Goal: Task Accomplishment & Management: Check status

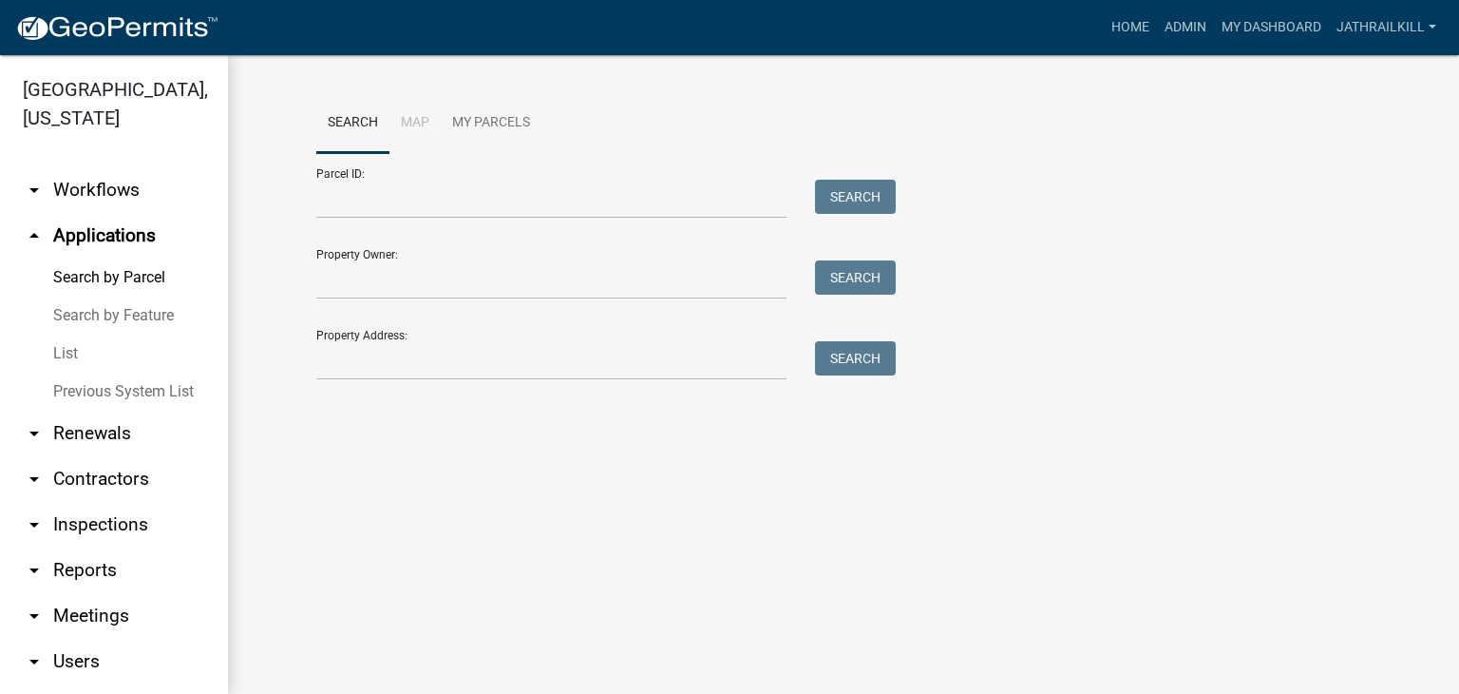
click at [118, 188] on link "arrow_drop_down Workflows" at bounding box center [114, 190] width 228 height 46
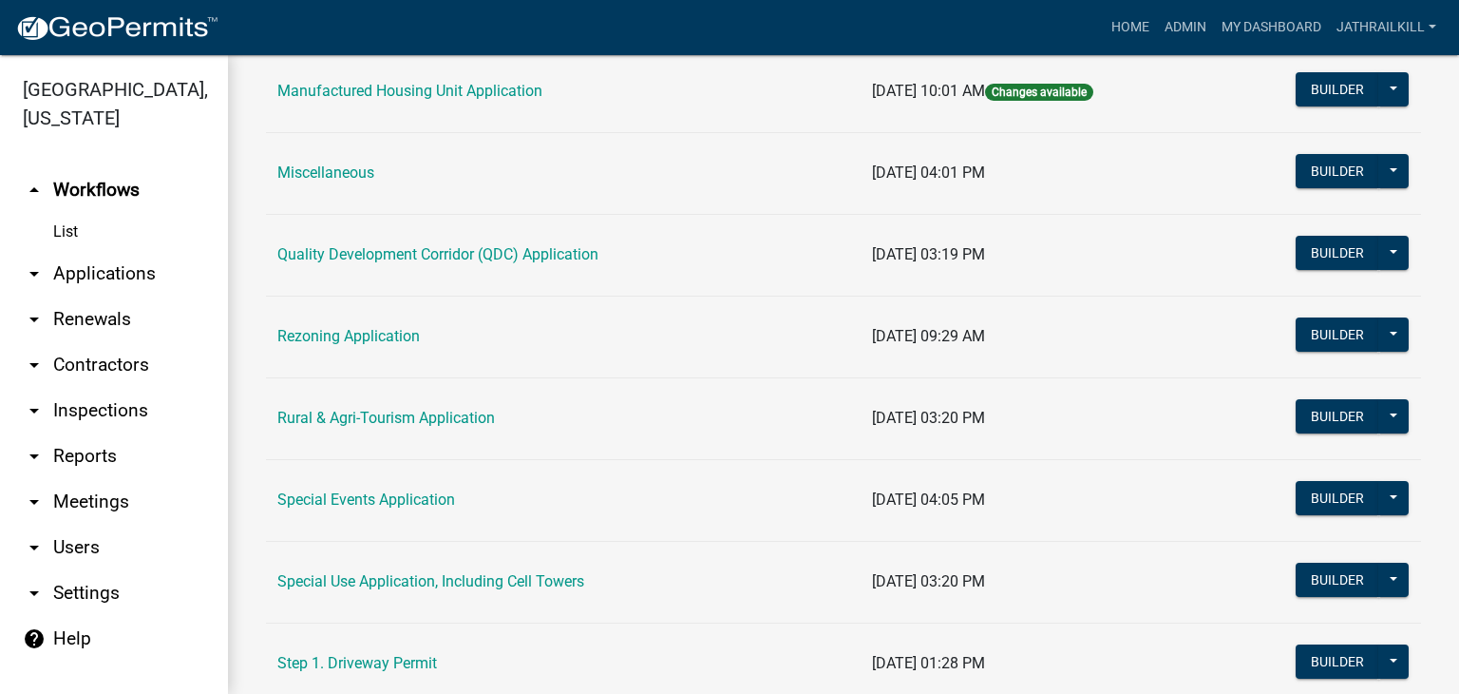
scroll to position [570, 0]
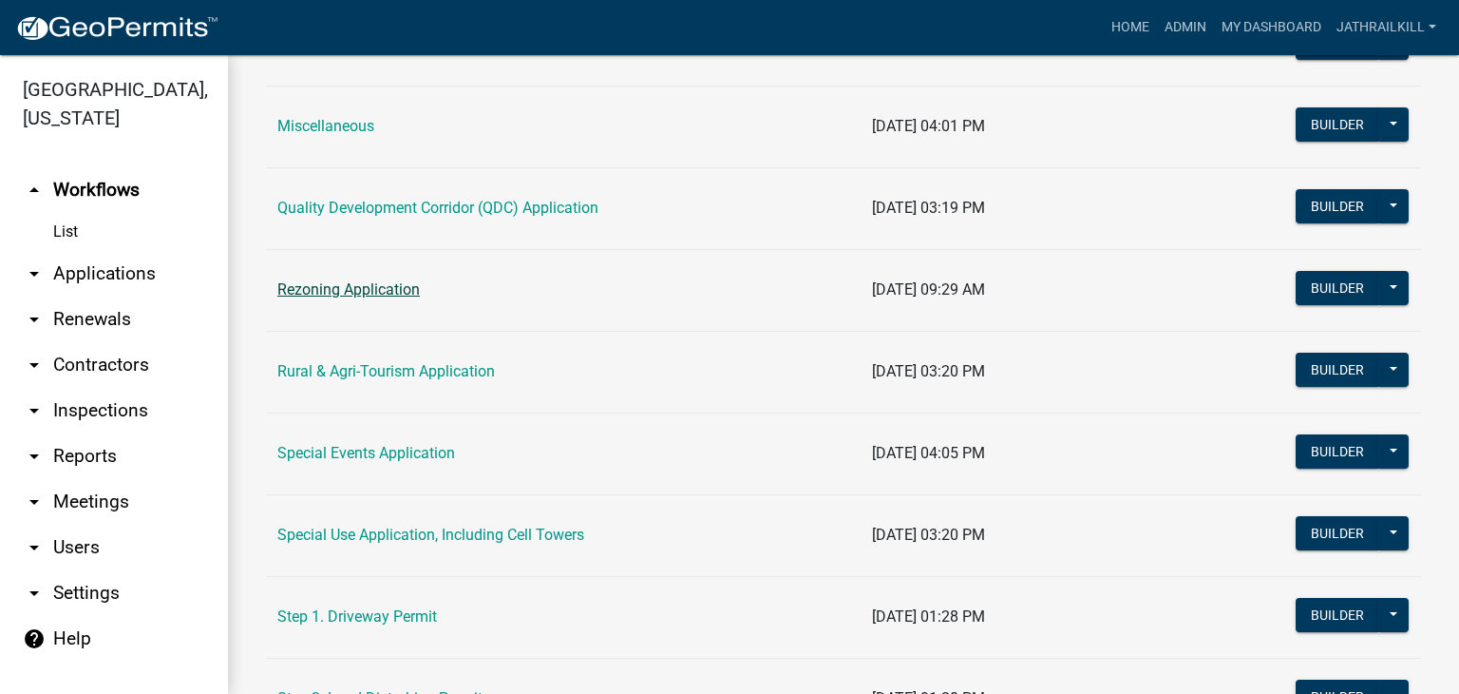
click at [399, 284] on link "Rezoning Application" at bounding box center [348, 289] width 143 height 18
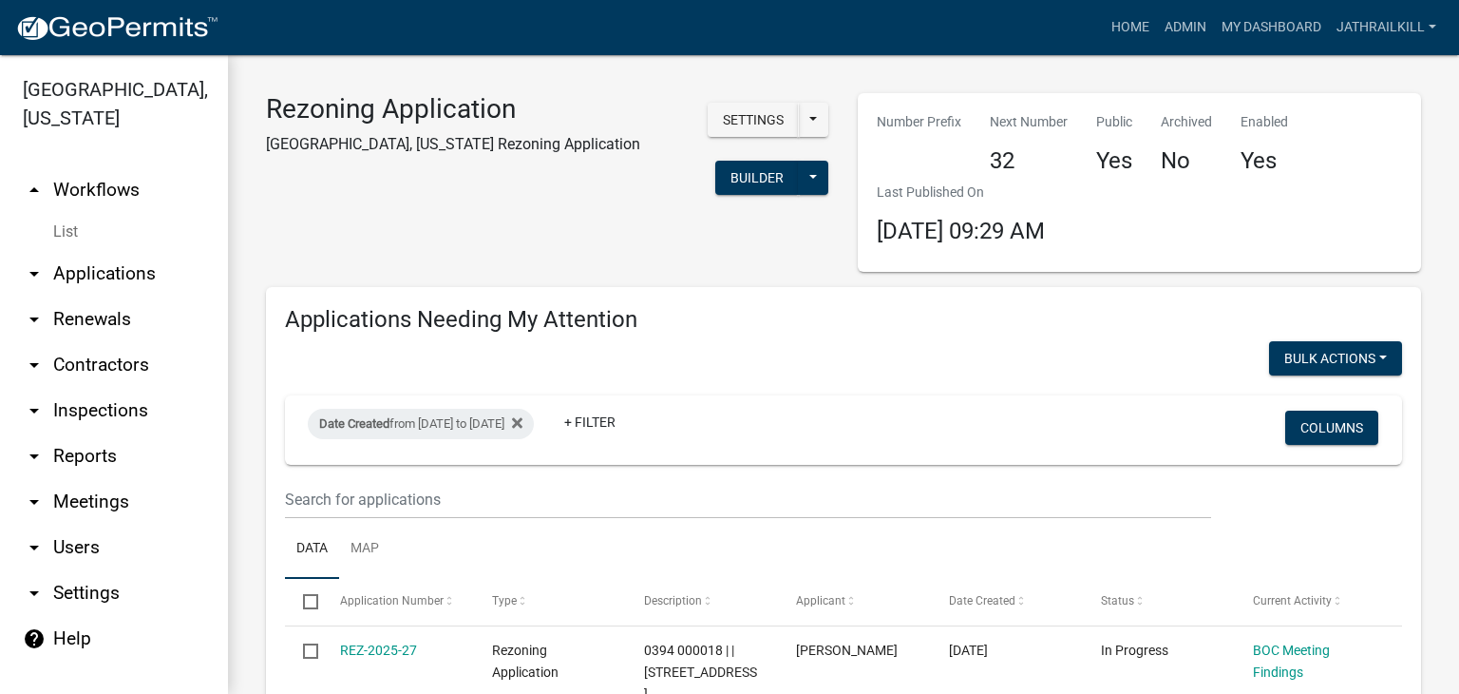
click at [122, 169] on link "arrow_drop_up Workflows" at bounding box center [114, 190] width 228 height 46
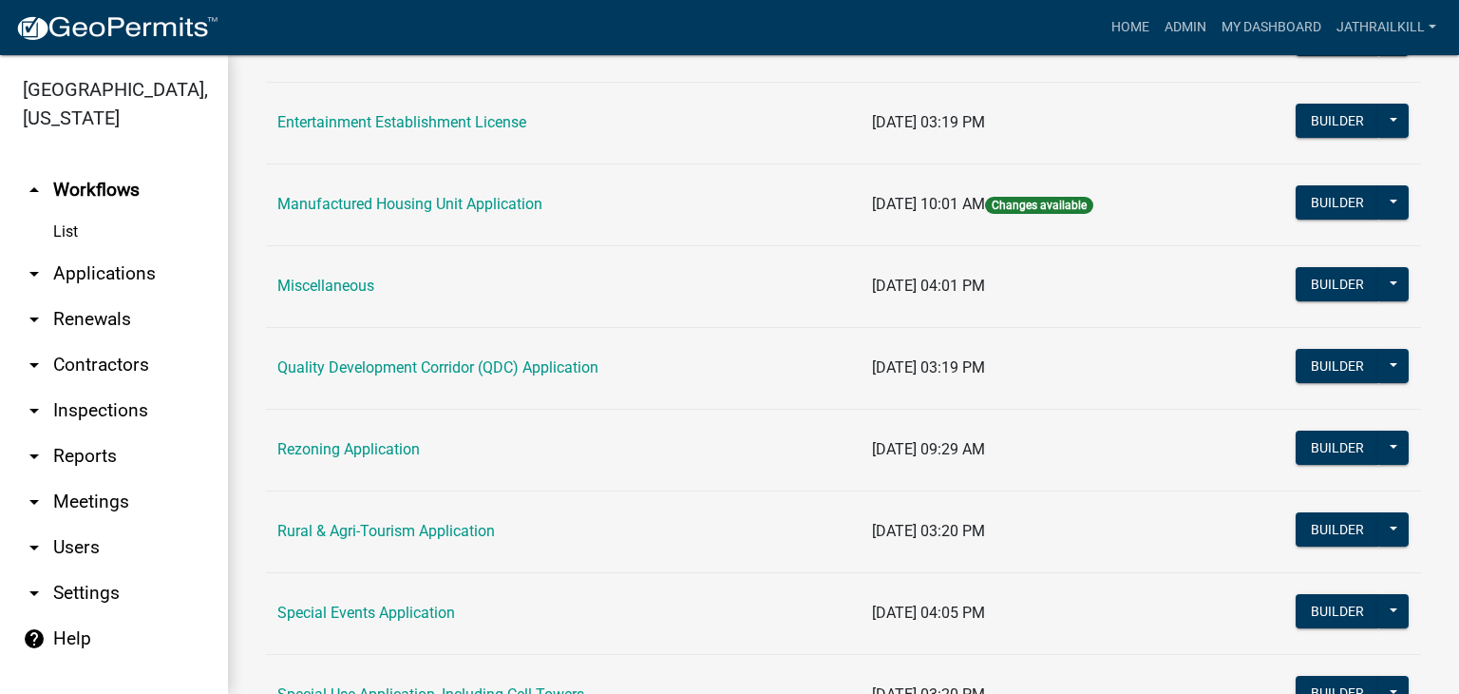
scroll to position [475, 0]
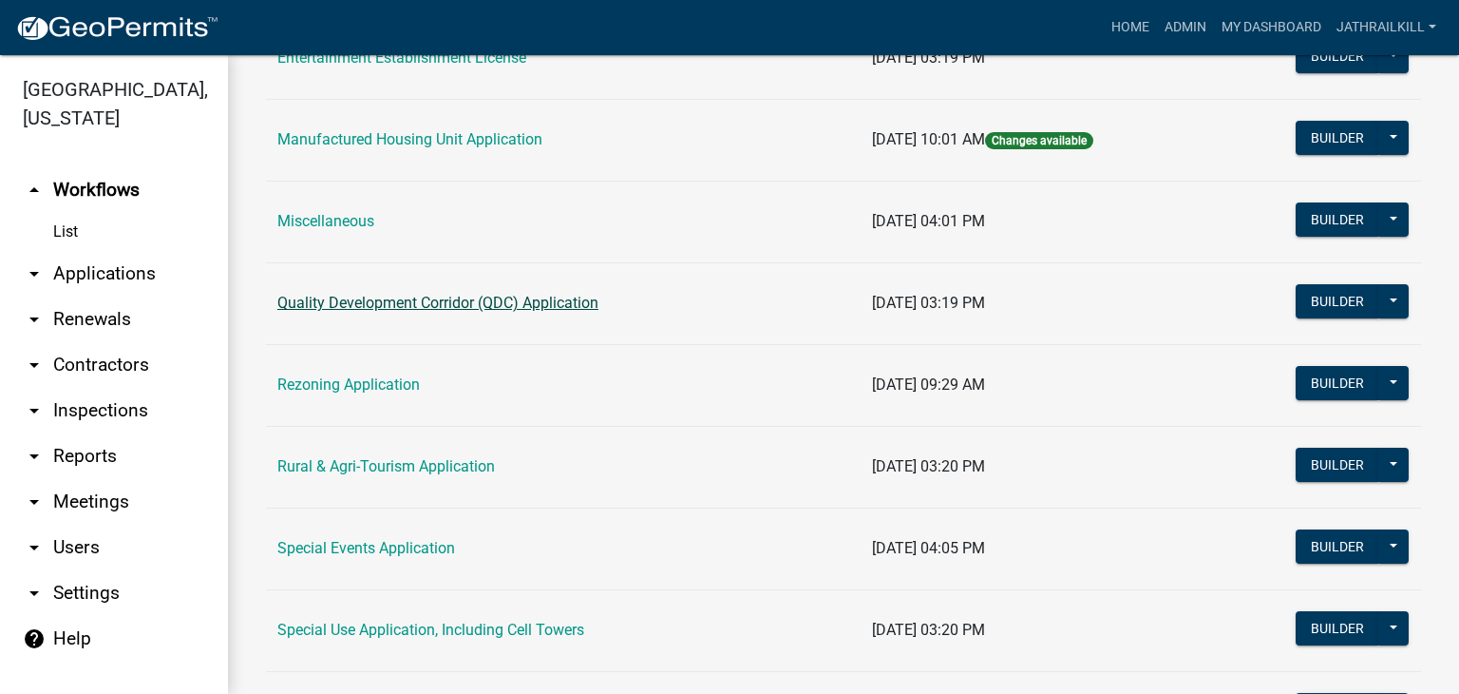
click at [536, 301] on link "Quality Development Corridor (QDC) Application" at bounding box center [437, 303] width 321 height 18
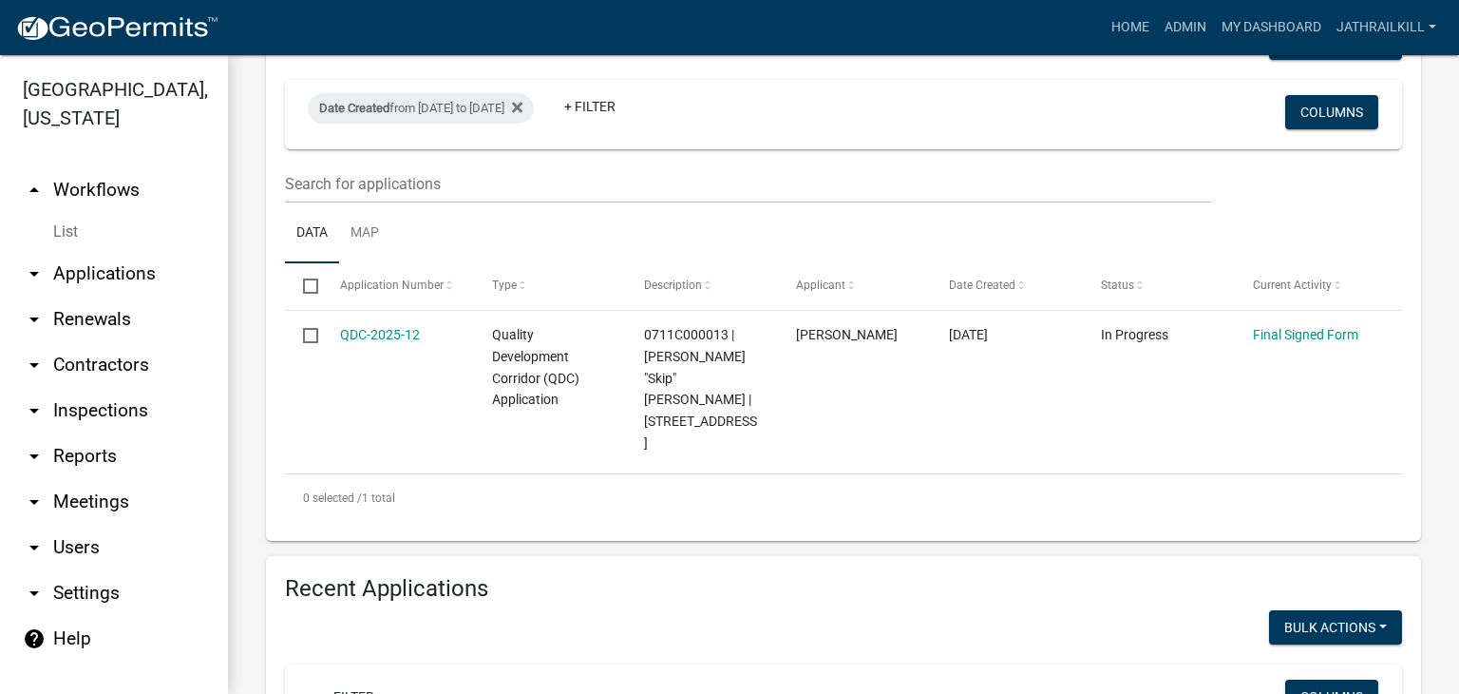
scroll to position [285, 0]
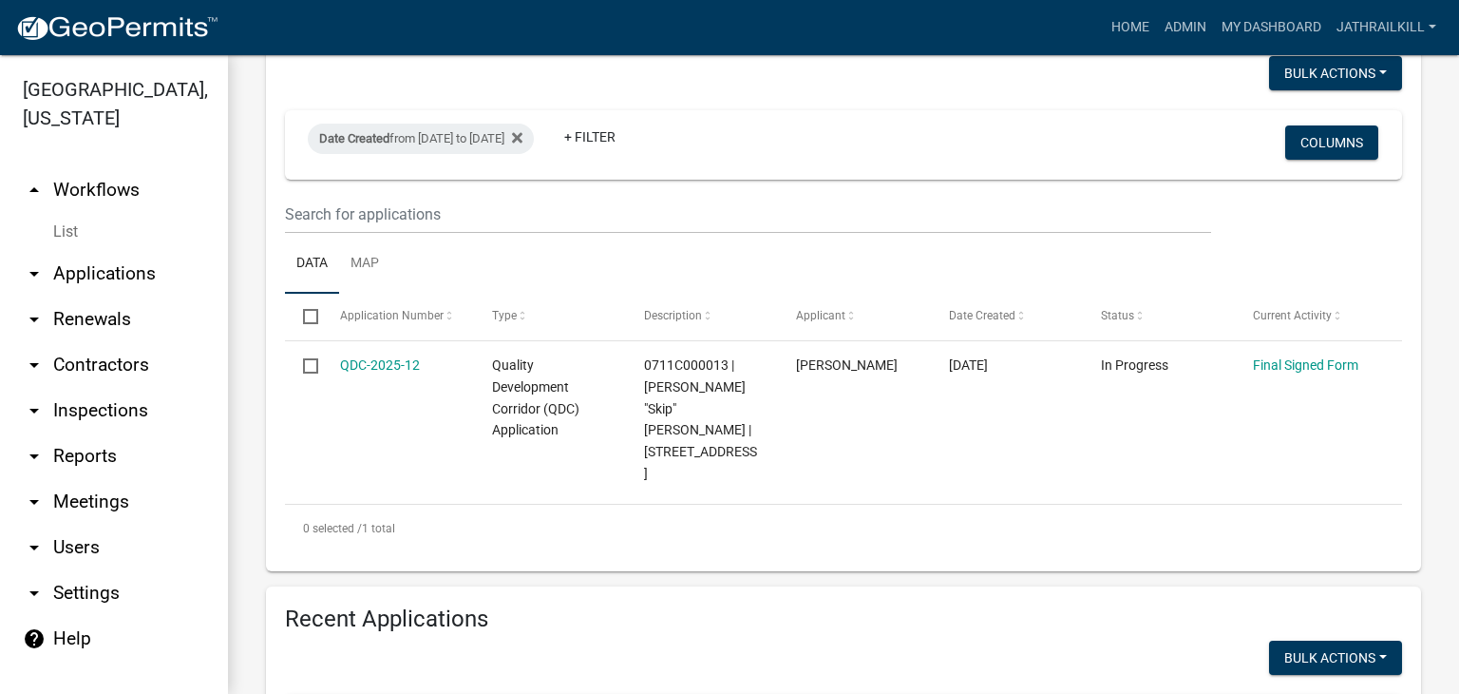
click at [155, 167] on link "arrow_drop_up Workflows" at bounding box center [114, 190] width 228 height 46
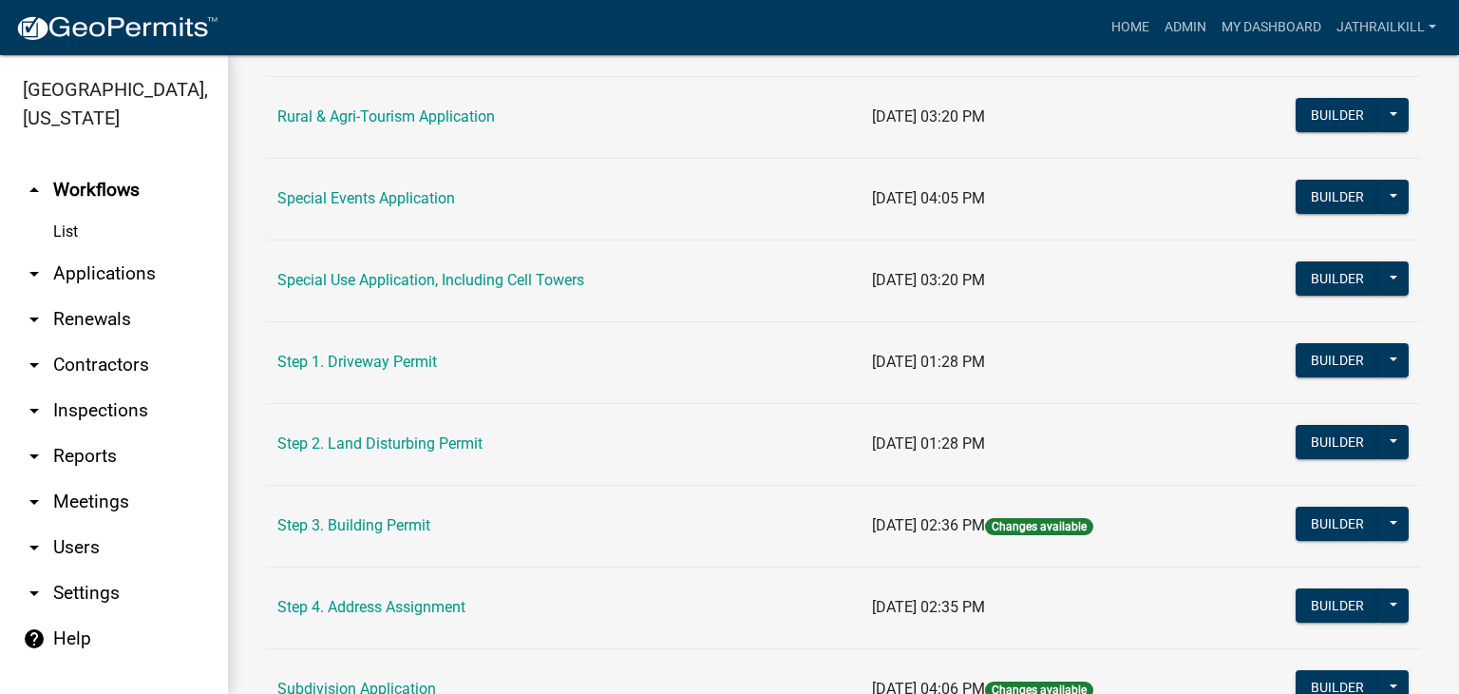
scroll to position [855, 0]
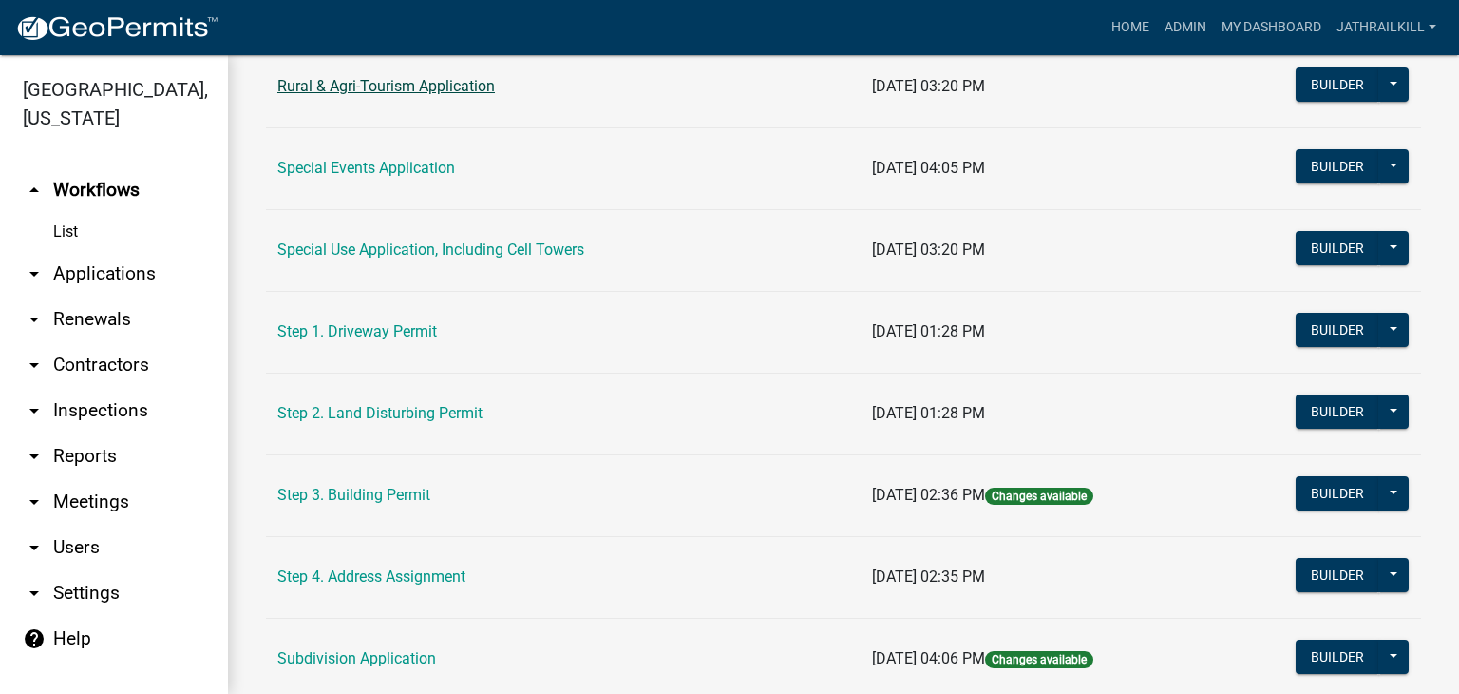
click at [413, 84] on link "Rural & Agri-Tourism Application" at bounding box center [386, 86] width 218 height 18
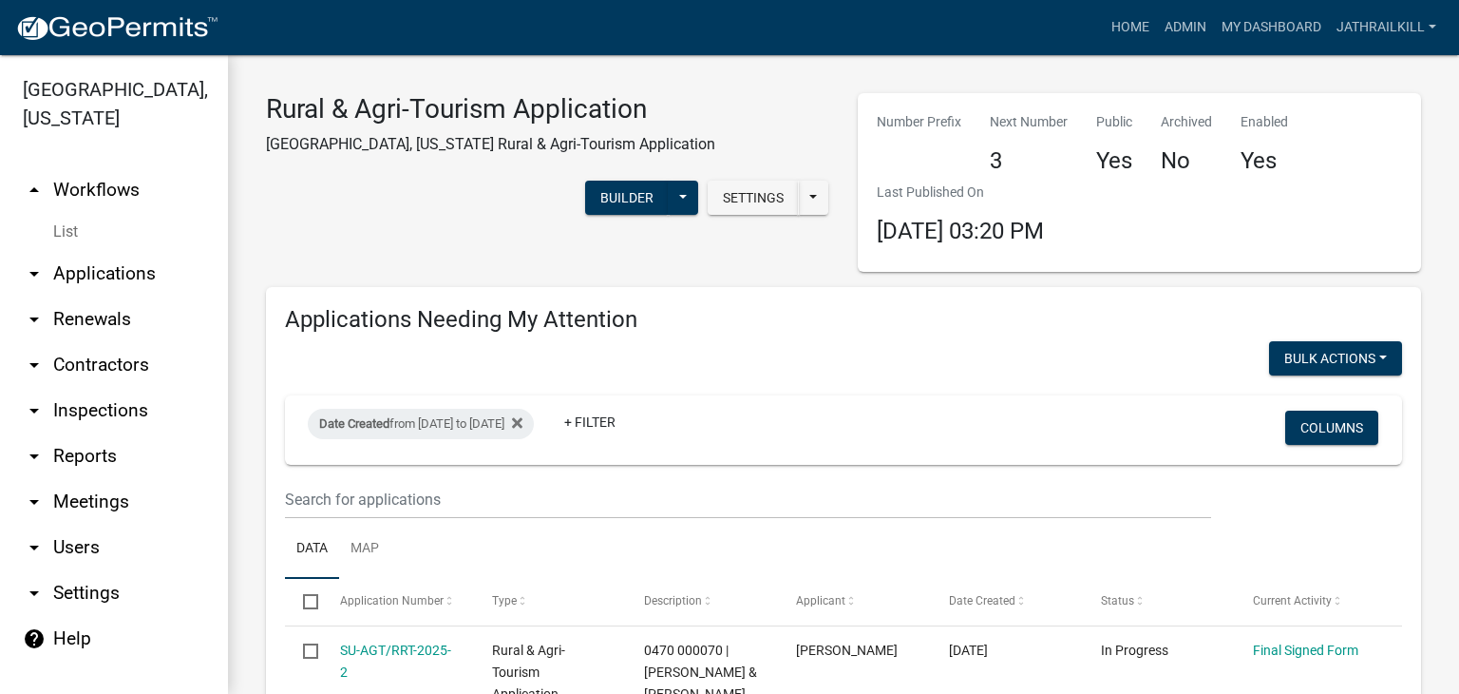
scroll to position [380, 0]
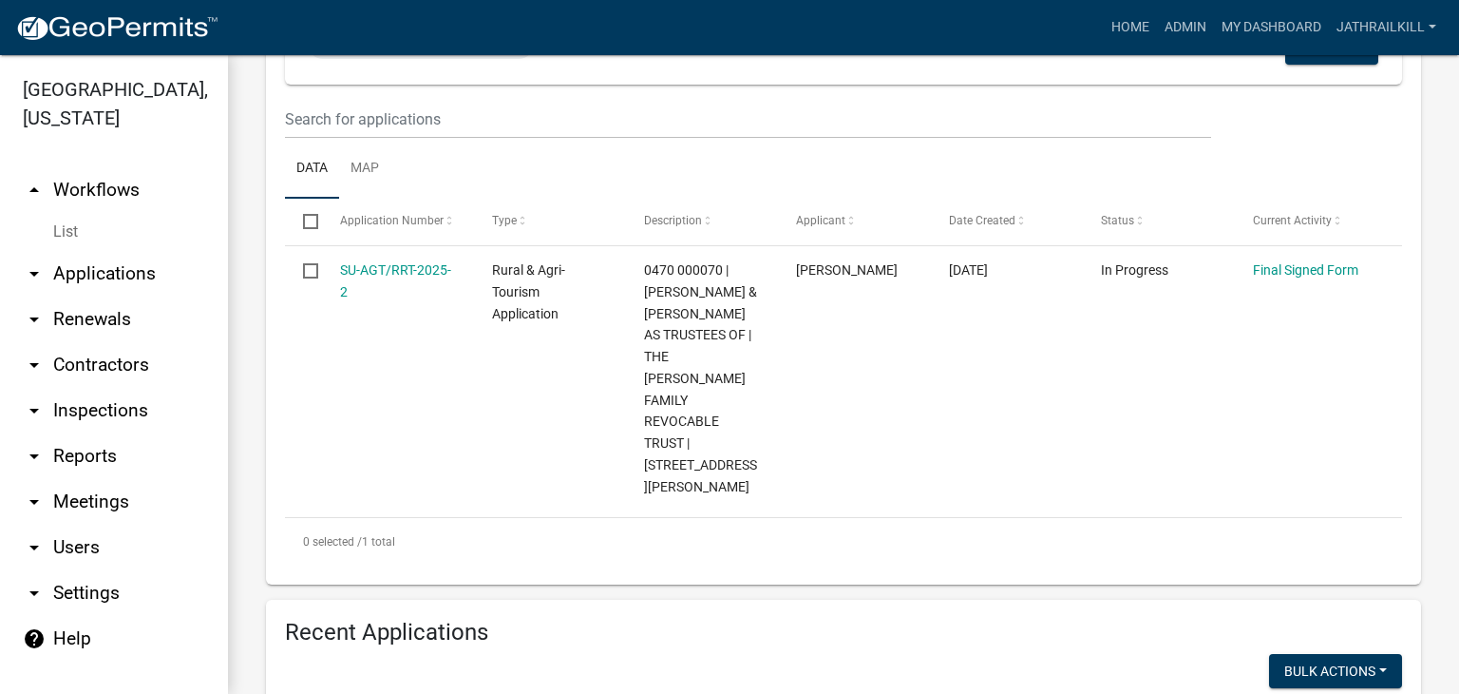
click at [106, 167] on link "arrow_drop_up Workflows" at bounding box center [114, 190] width 228 height 46
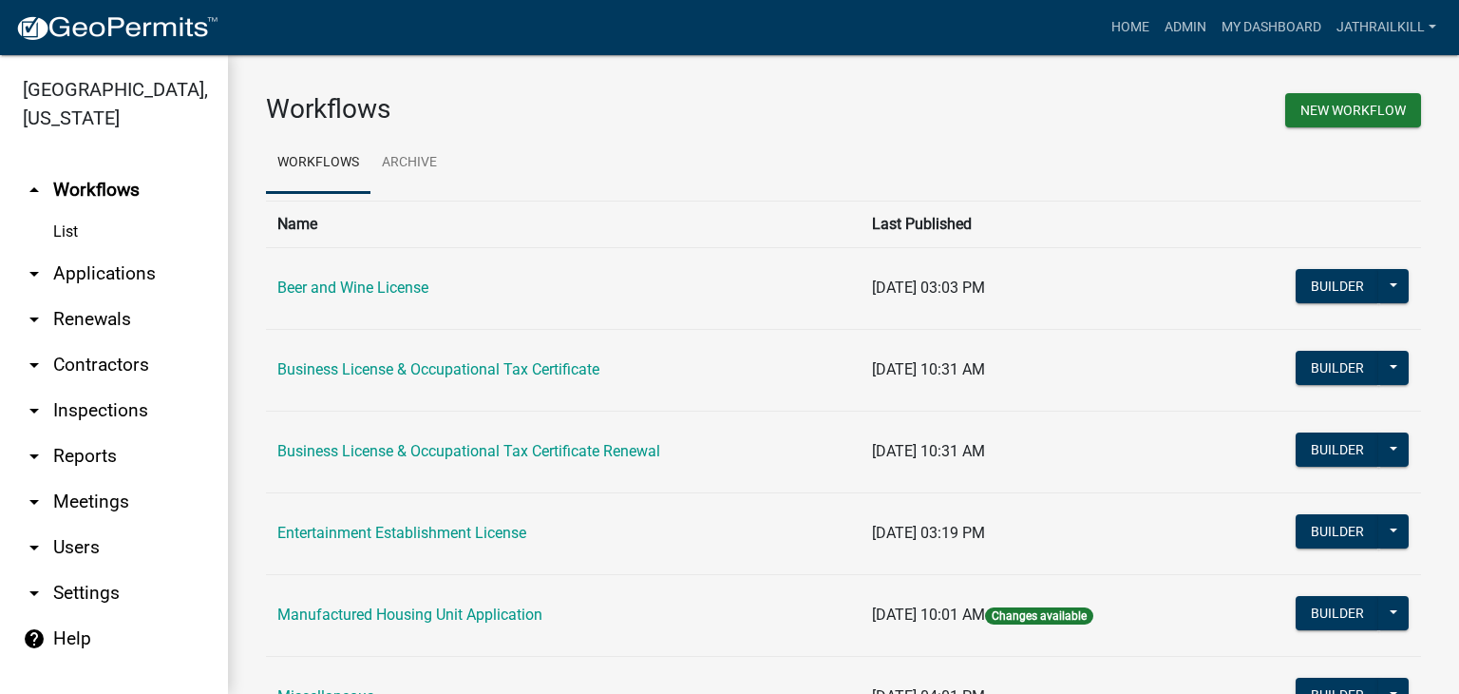
scroll to position [95, 0]
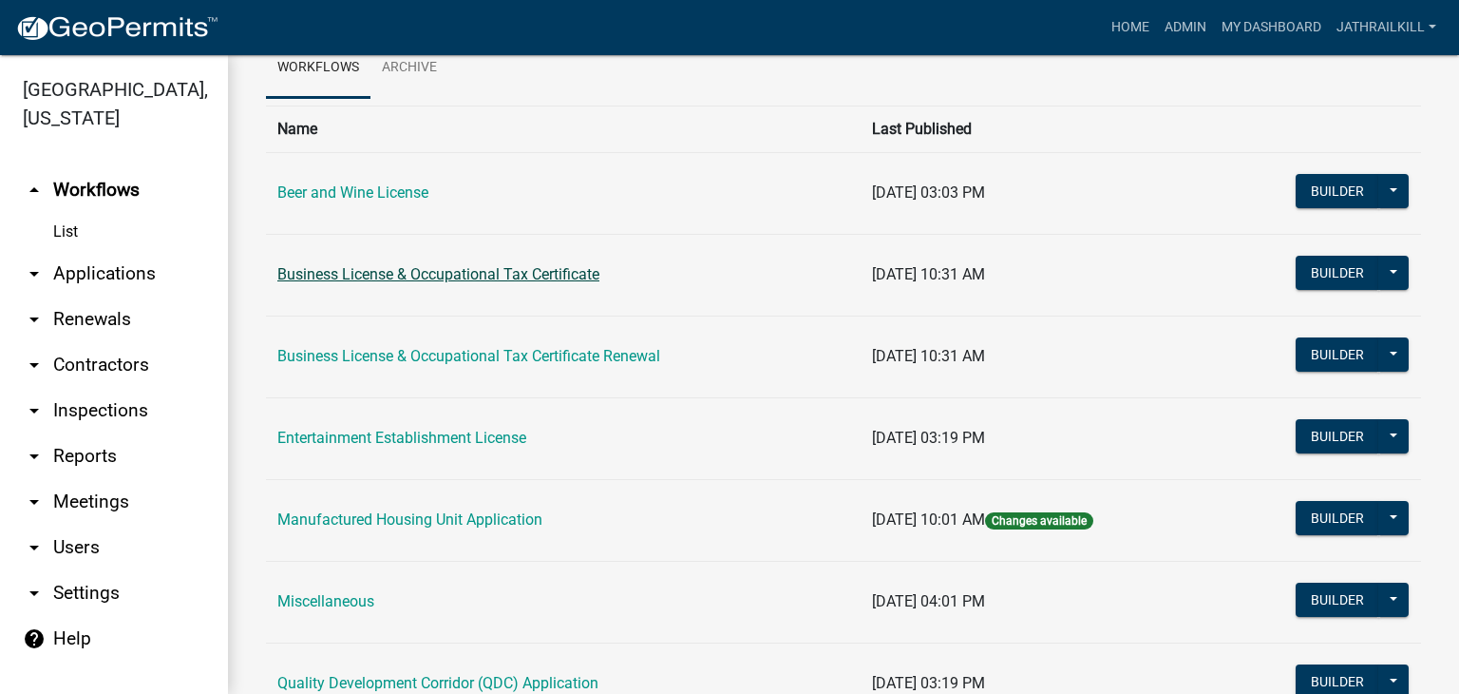
click at [423, 273] on link "Business License & Occupational Tax Certificate" at bounding box center [438, 274] width 322 height 18
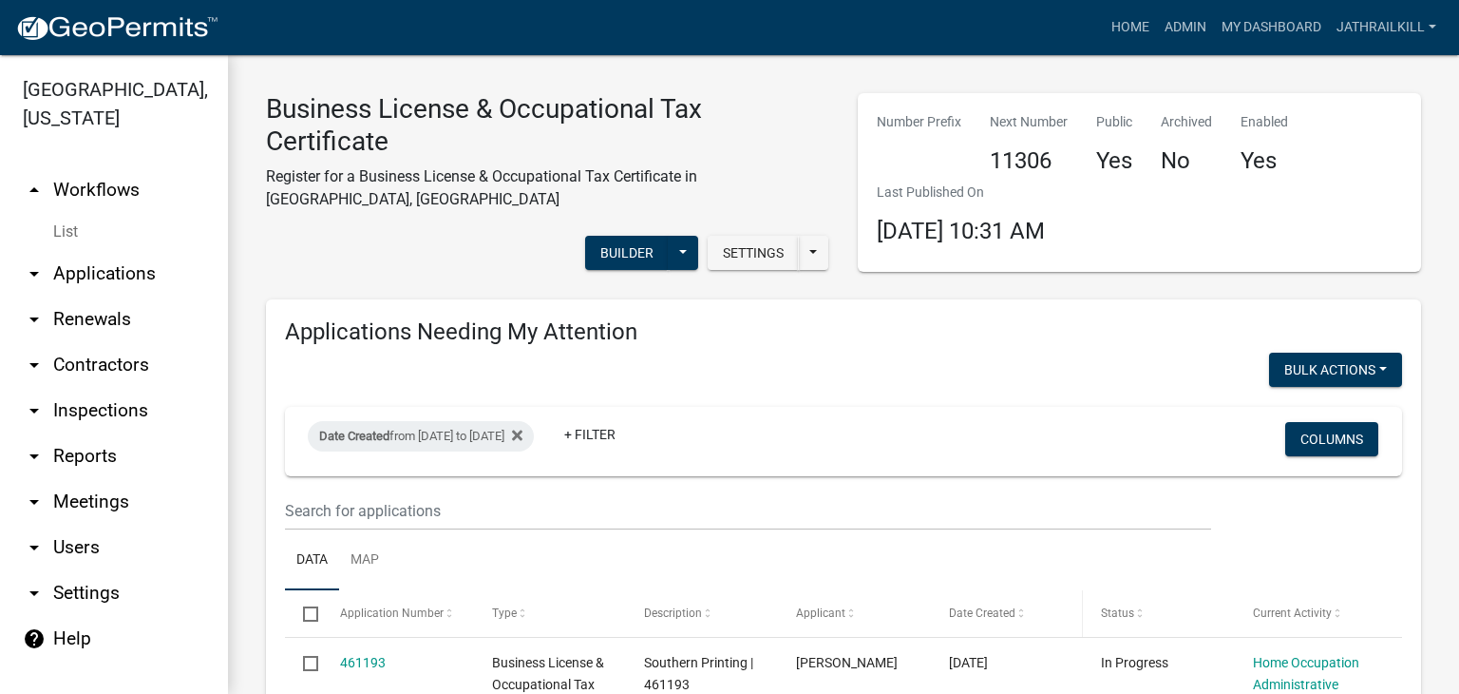
scroll to position [475, 0]
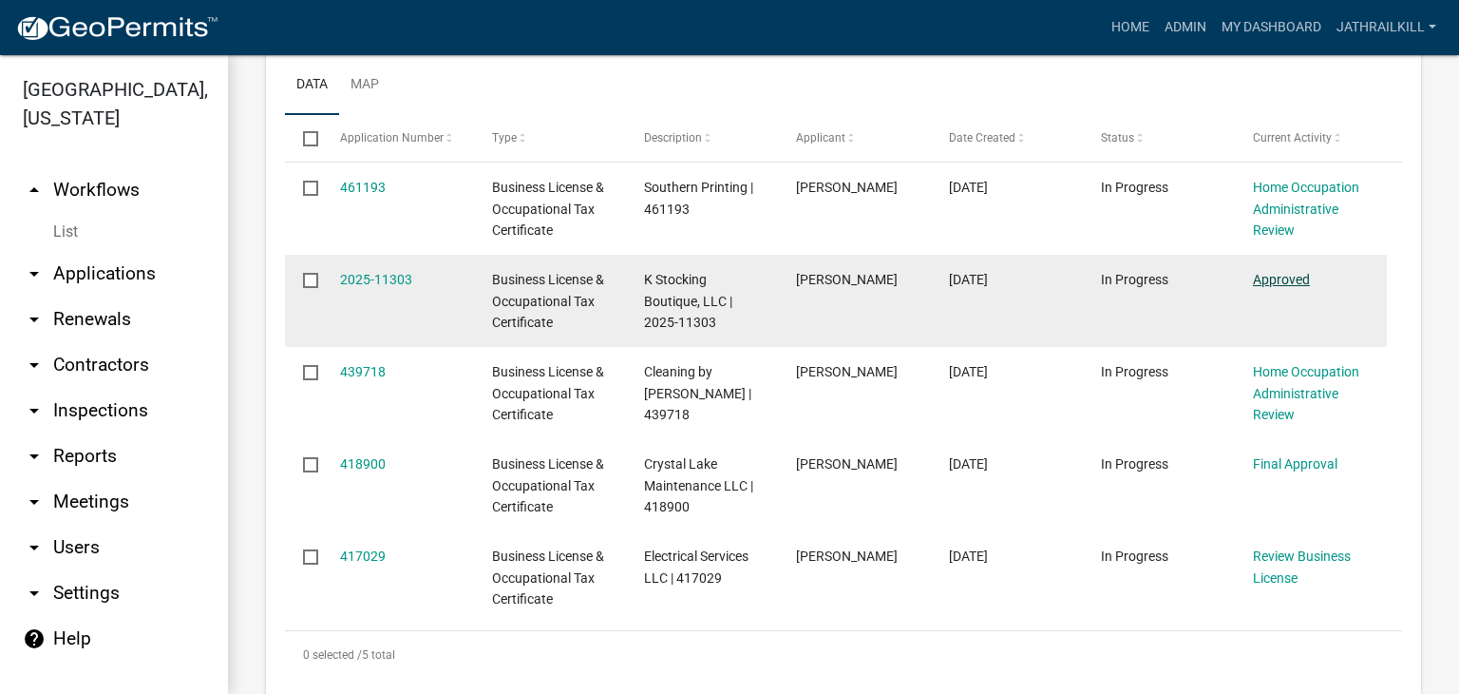
click at [1273, 272] on link "Approved" at bounding box center [1281, 279] width 57 height 15
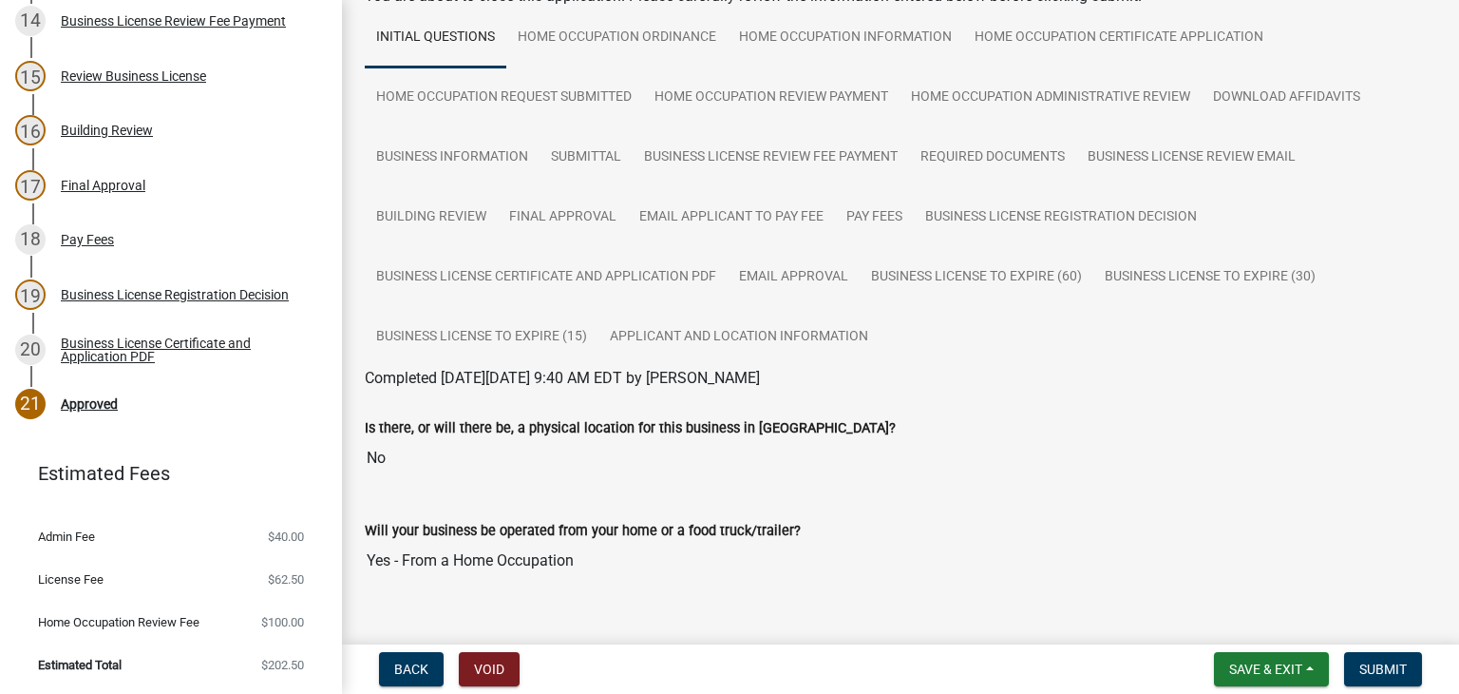
scroll to position [178, 0]
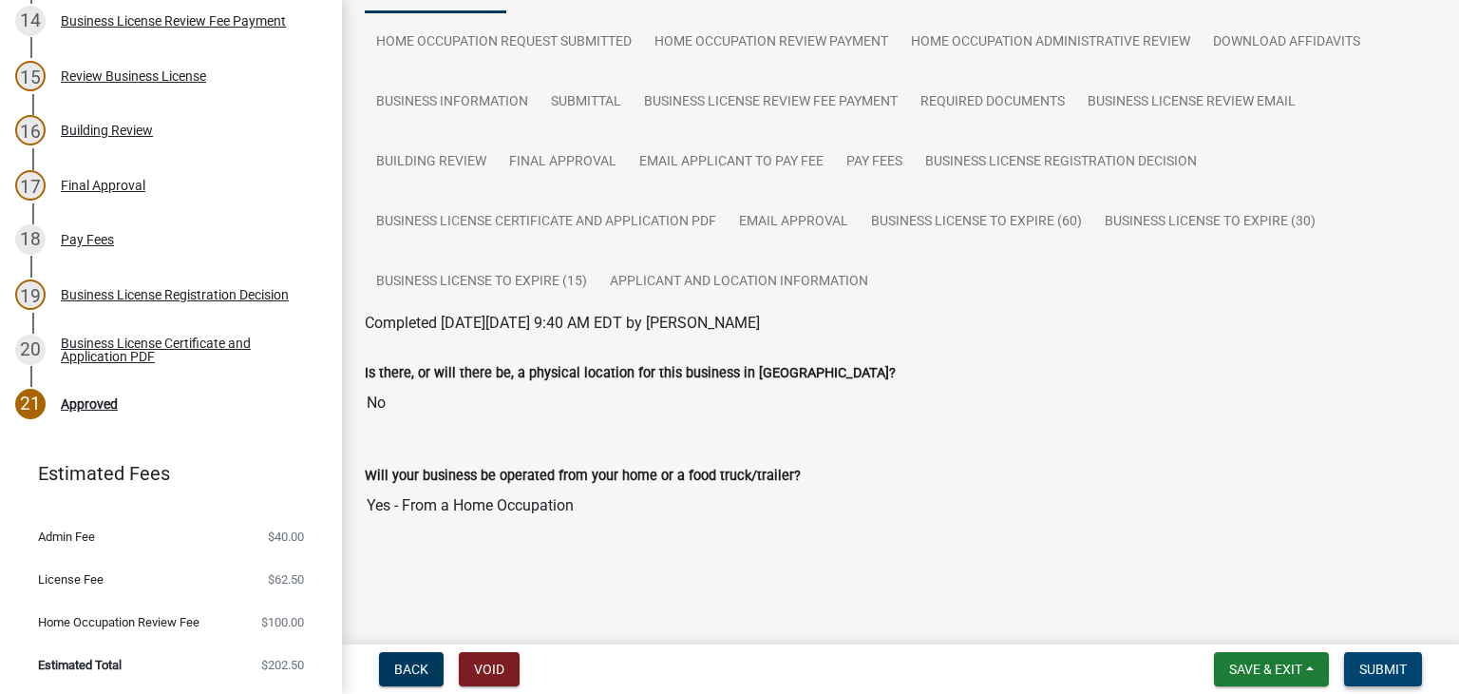
click at [1383, 661] on span "Submit" at bounding box center [1384, 668] width 48 height 15
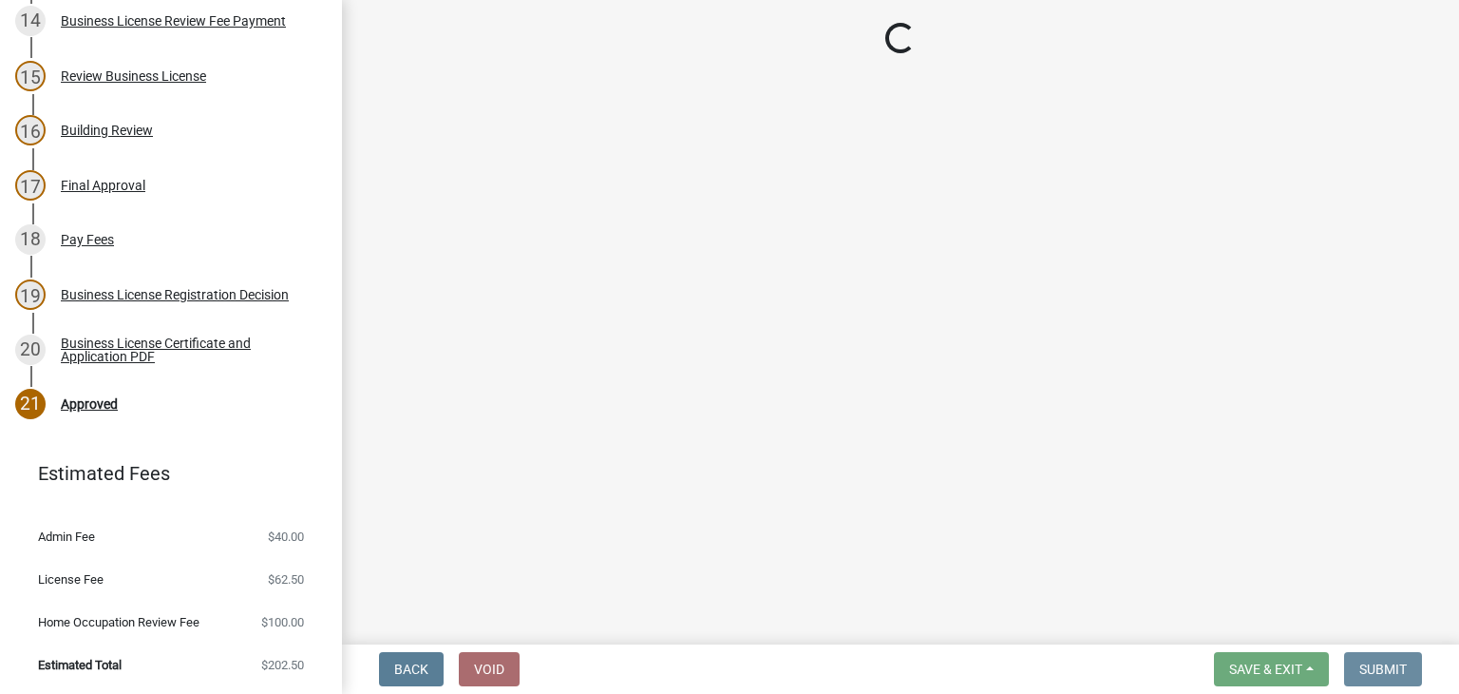
scroll to position [0, 0]
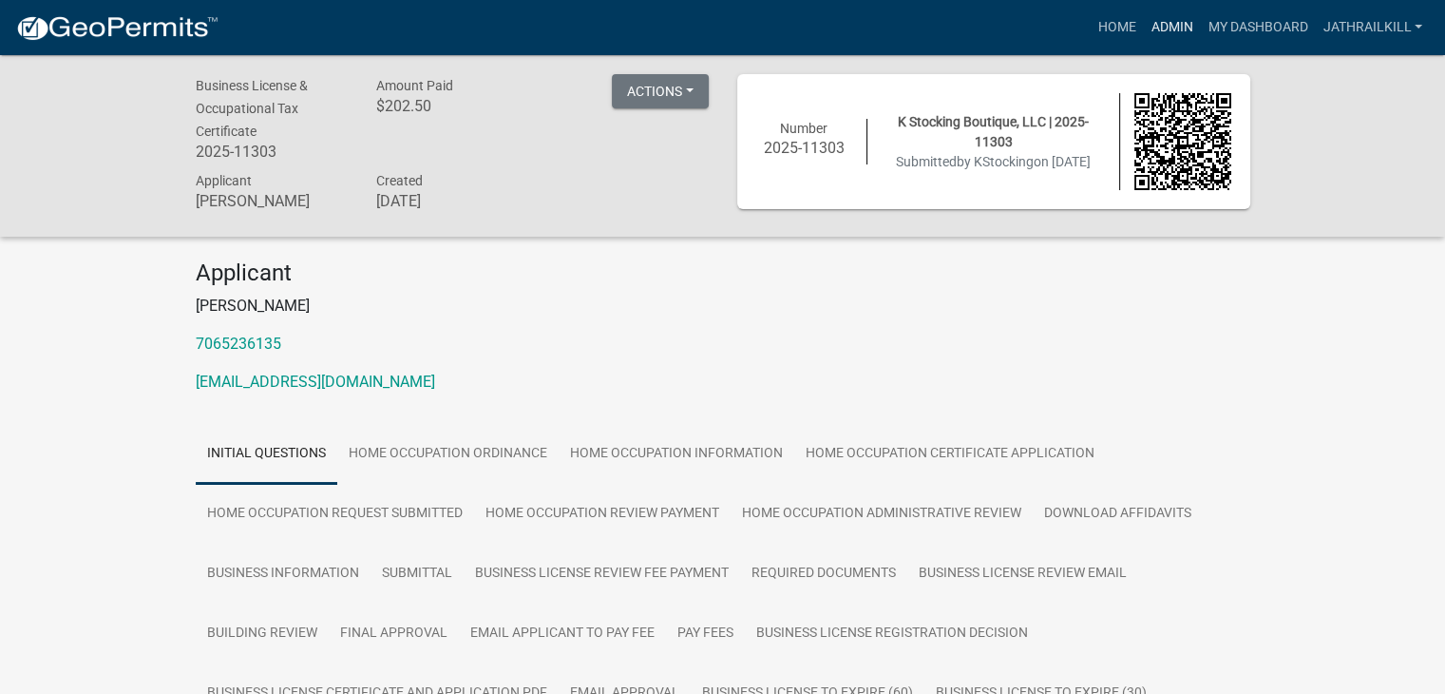
click at [1174, 28] on link "Admin" at bounding box center [1171, 28] width 57 height 36
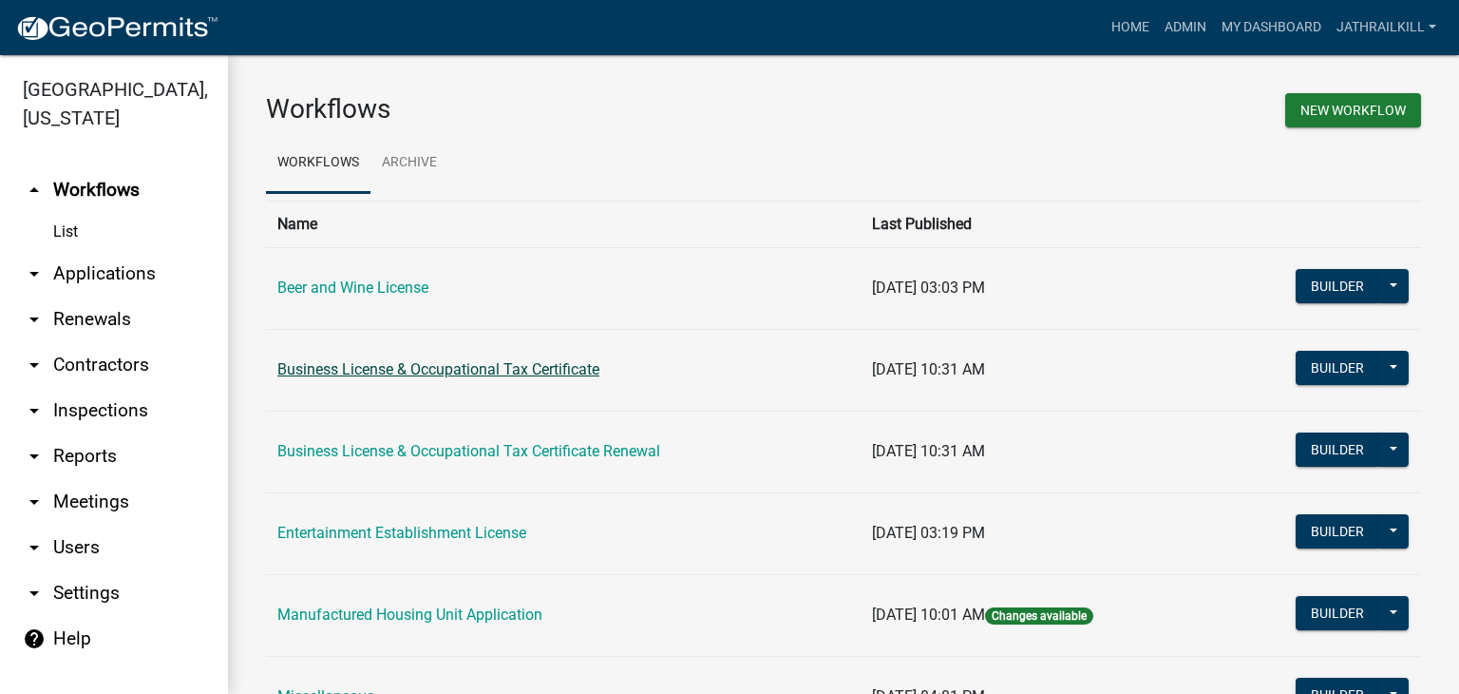
click at [391, 368] on link "Business License & Occupational Tax Certificate" at bounding box center [438, 369] width 322 height 18
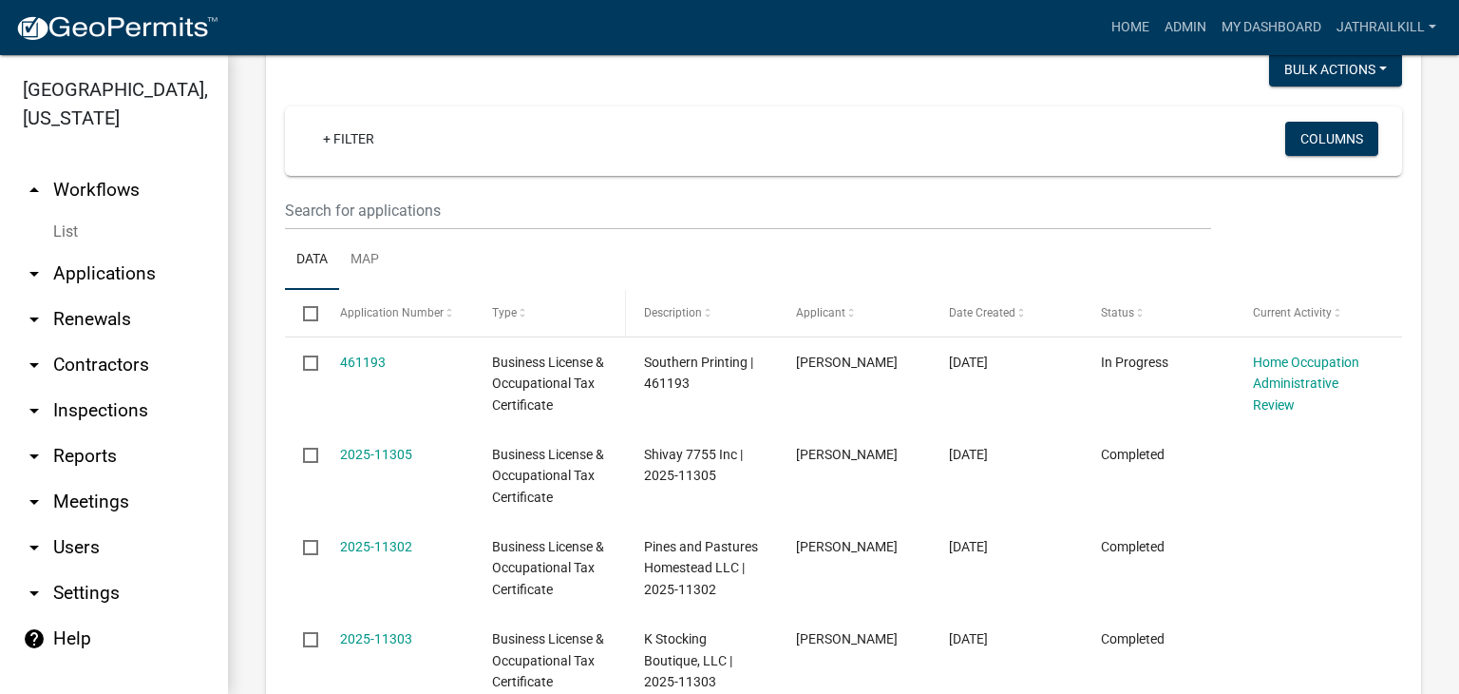
scroll to position [1064, 0]
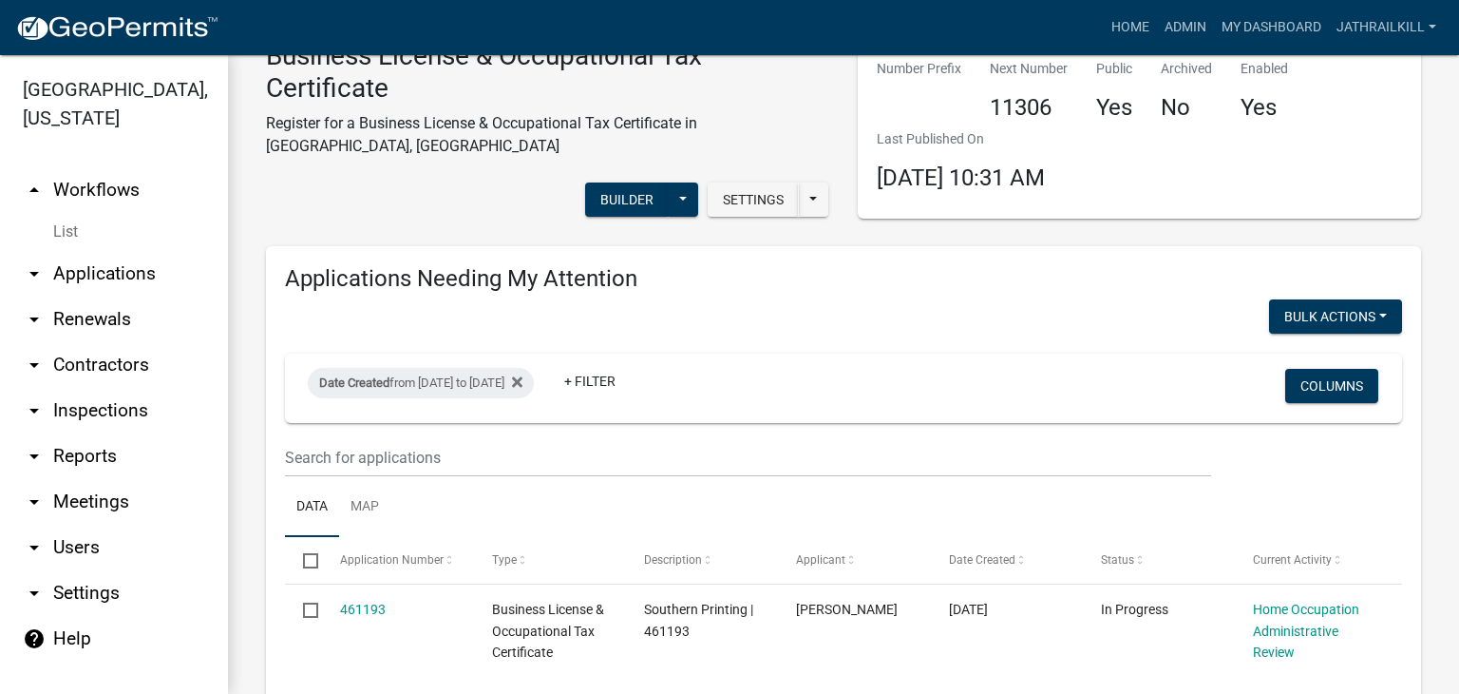
scroll to position [0, 0]
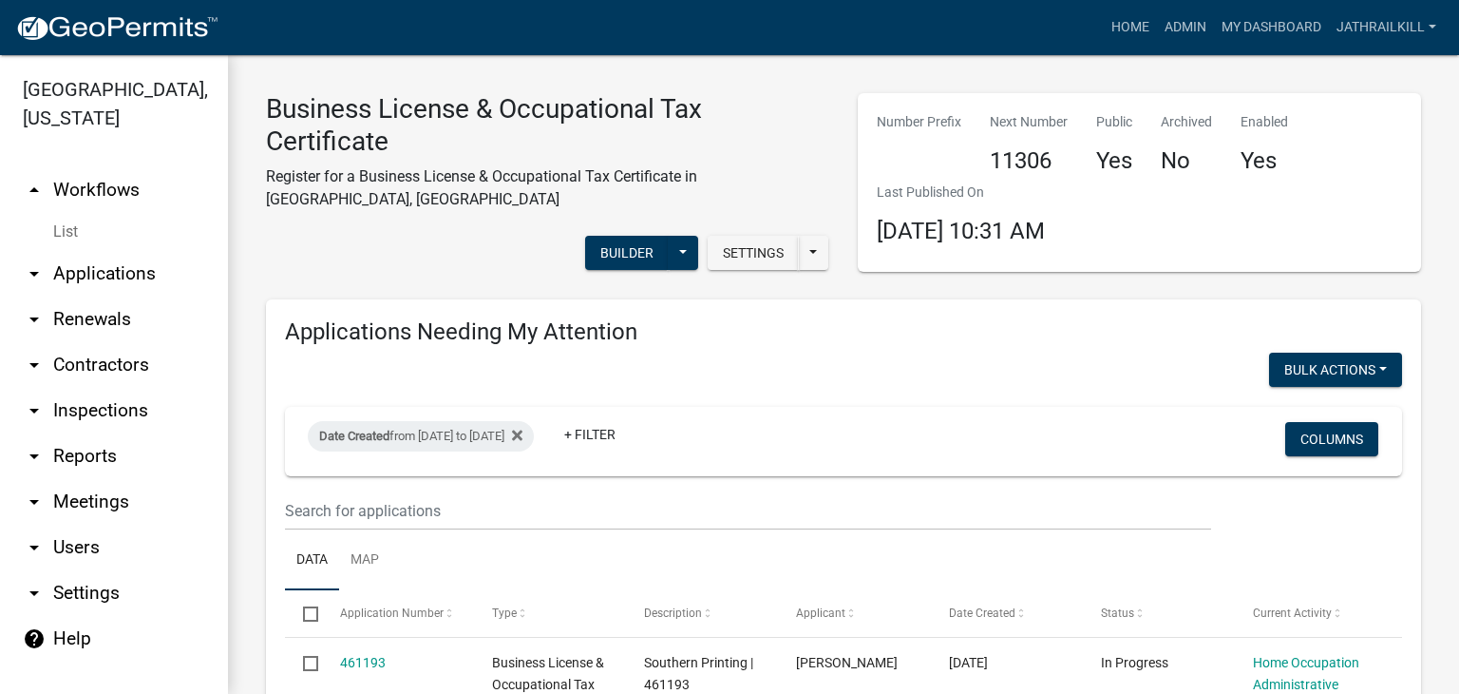
type input "[PERSON_NAME]"
click at [110, 167] on link "arrow_drop_up Workflows" at bounding box center [114, 190] width 228 height 46
